Goal: Transaction & Acquisition: Purchase product/service

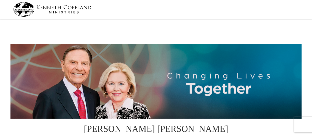
select select "MI"
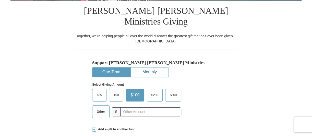
scroll to position [118, 0]
drag, startPoint x: 115, startPoint y: 84, endPoint x: 129, endPoint y: 78, distance: 14.7
click at [115, 91] on span "$50" at bounding box center [116, 95] width 10 height 8
click at [0, 0] on input "$50" at bounding box center [0, 0] width 0 height 0
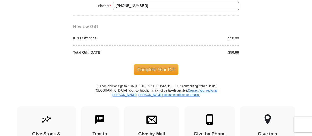
scroll to position [479, 0]
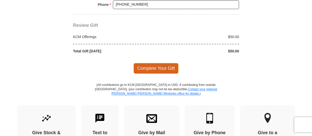
click at [156, 63] on span "Complete Your Gift" at bounding box center [155, 68] width 45 height 11
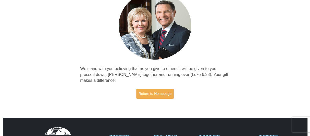
scroll to position [55, 0]
